Goal: Task Accomplishment & Management: Use online tool/utility

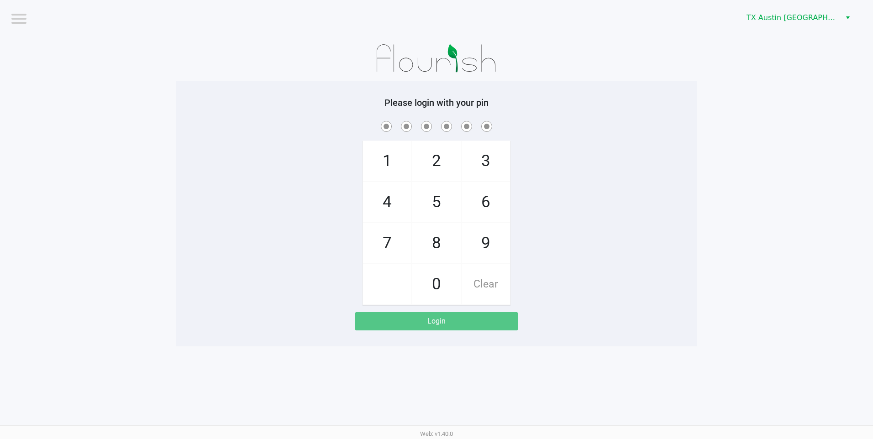
click at [379, 159] on span "1" at bounding box center [387, 161] width 48 height 40
checkbox input "true"
click at [479, 238] on span "9" at bounding box center [486, 243] width 48 height 40
checkbox input "true"
click at [387, 198] on span "4" at bounding box center [387, 202] width 48 height 40
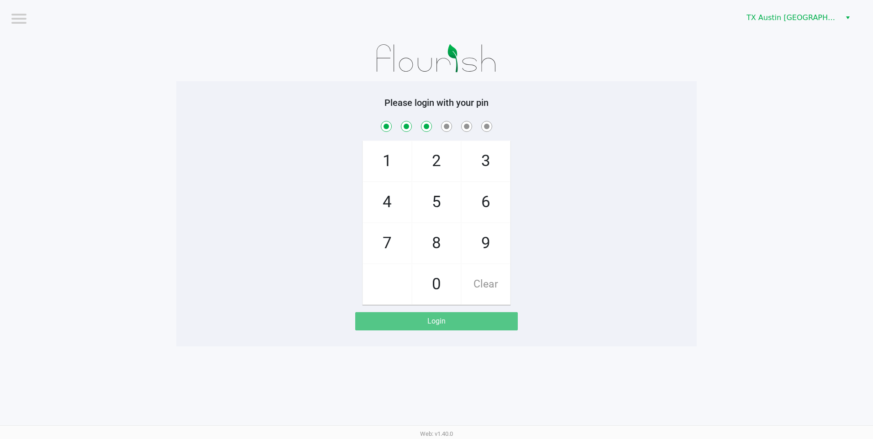
checkbox input "true"
click at [394, 242] on span "7" at bounding box center [387, 243] width 48 height 40
checkbox input "true"
click at [441, 245] on span "8" at bounding box center [436, 243] width 48 height 40
checkbox input "true"
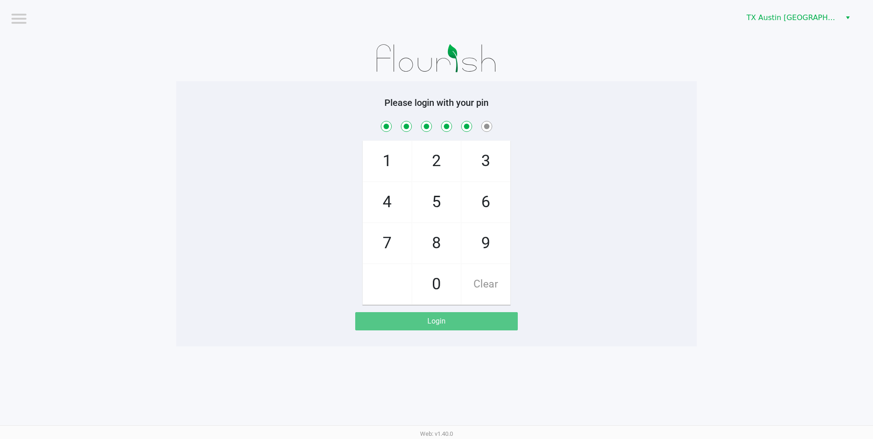
click at [441, 245] on span "8" at bounding box center [436, 243] width 48 height 40
checkbox input "true"
